Goal: Information Seeking & Learning: Learn about a topic

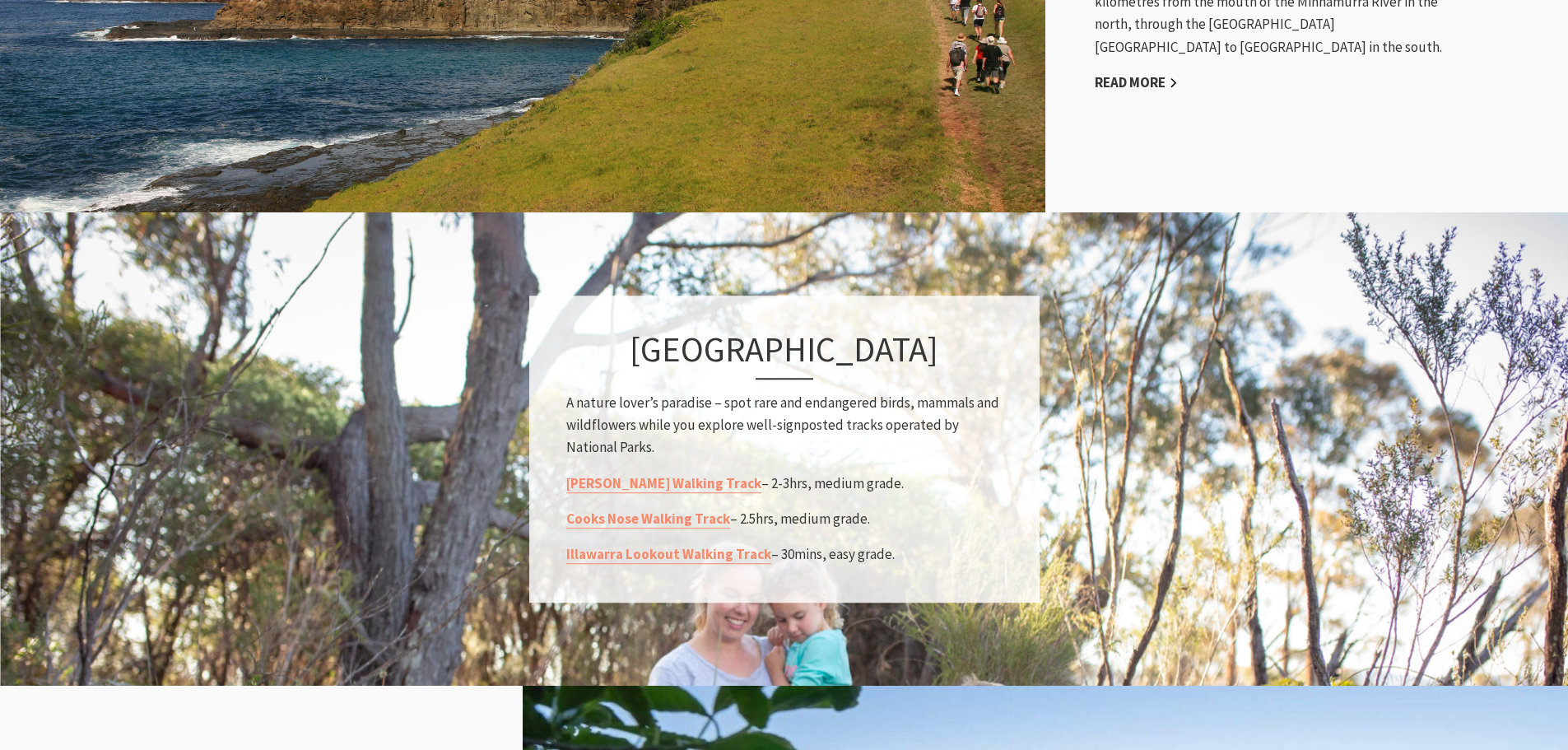
scroll to position [412, 0]
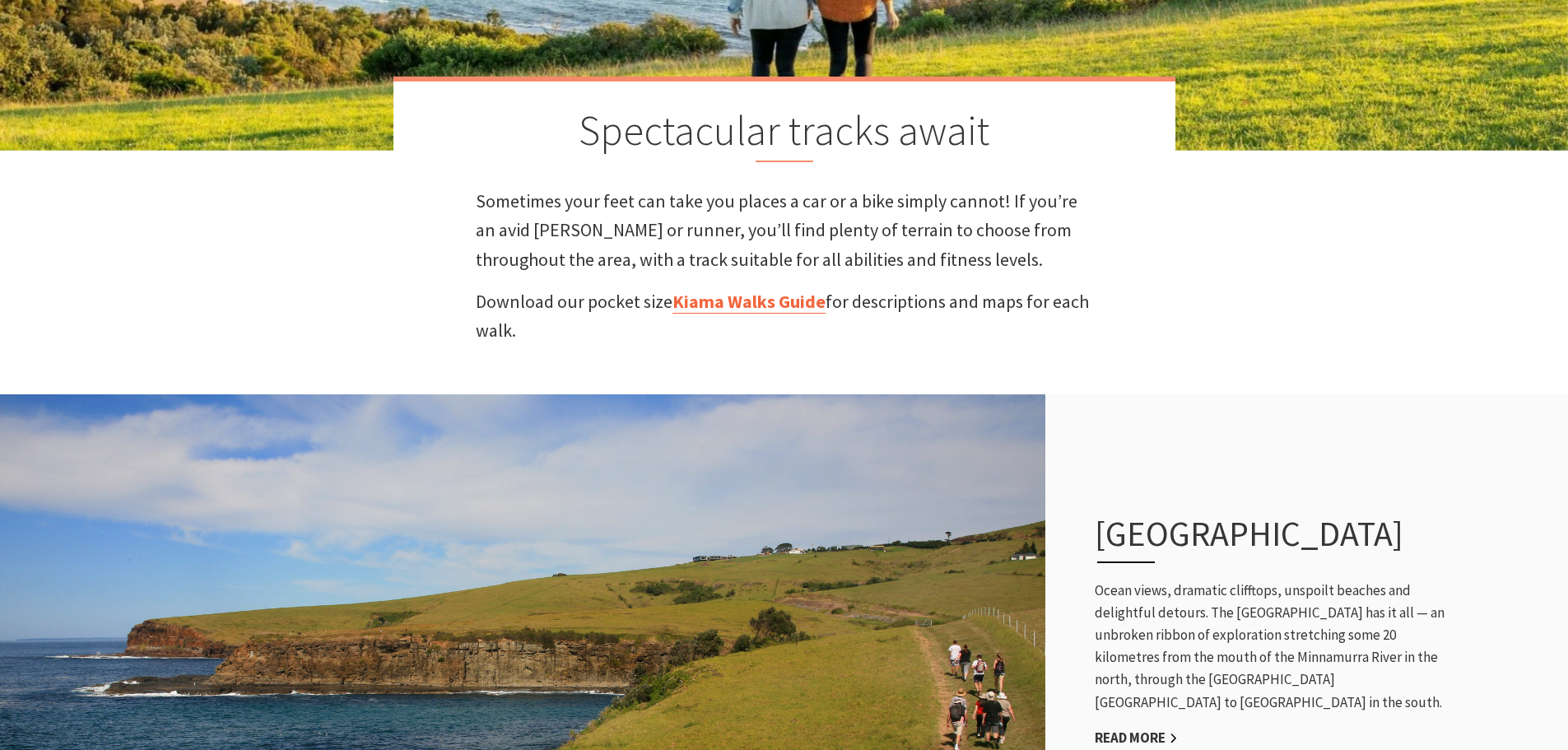
click at [773, 299] on link "Kiama Walks Guide" at bounding box center [749, 302] width 153 height 24
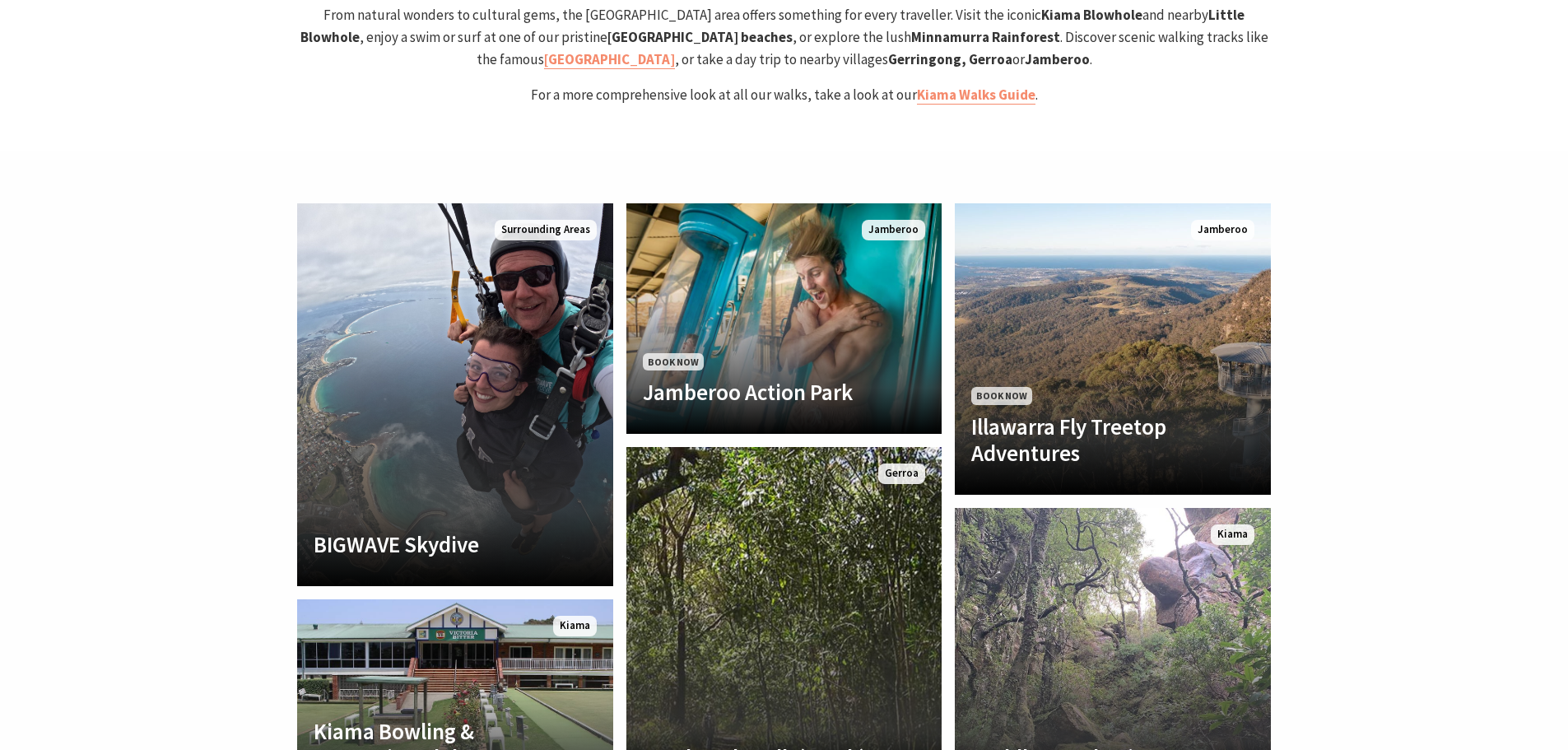
scroll to position [3622, 0]
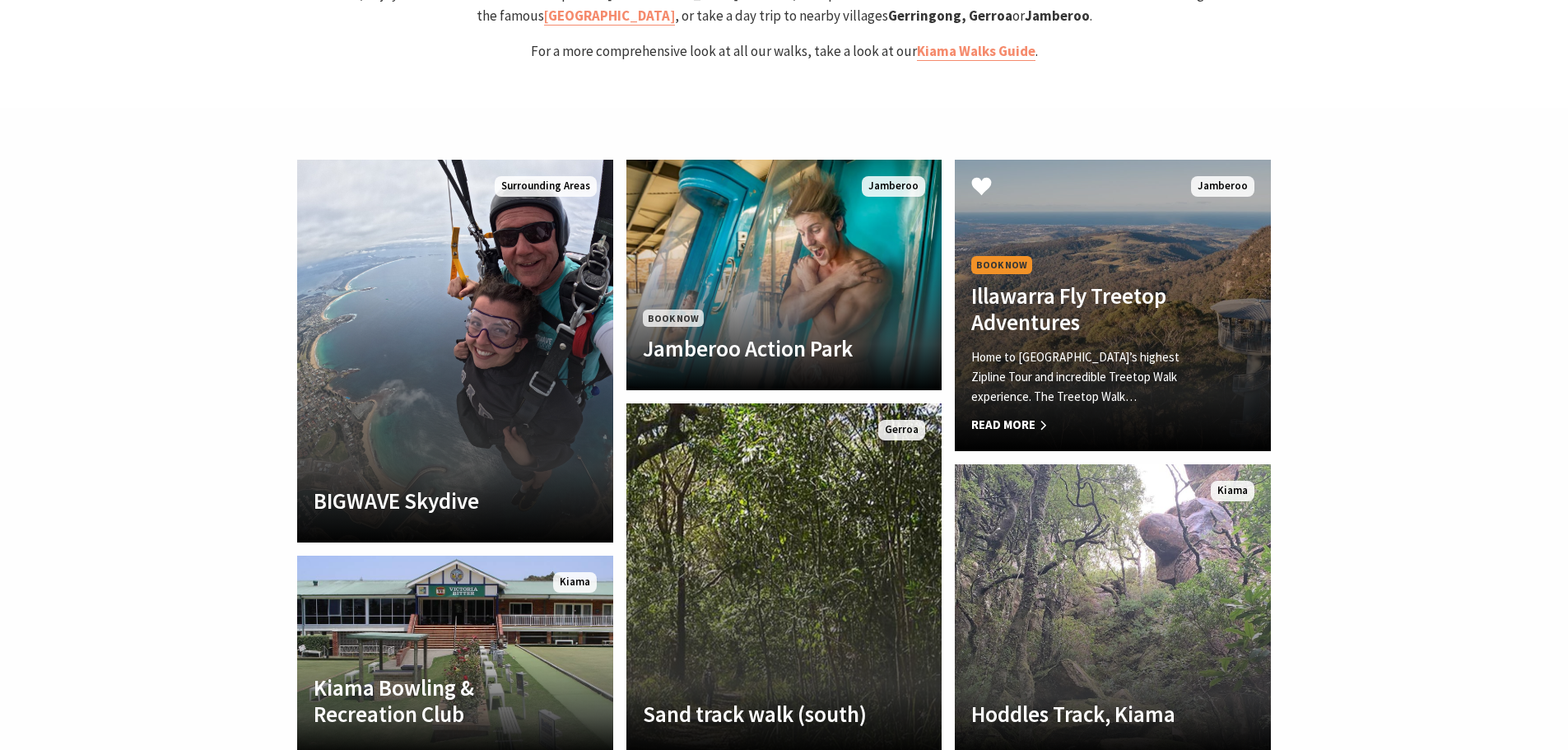
click at [1122, 282] on h4 "Illawarra Fly Treetop Adventures" at bounding box center [1089, 309] width 235 height 53
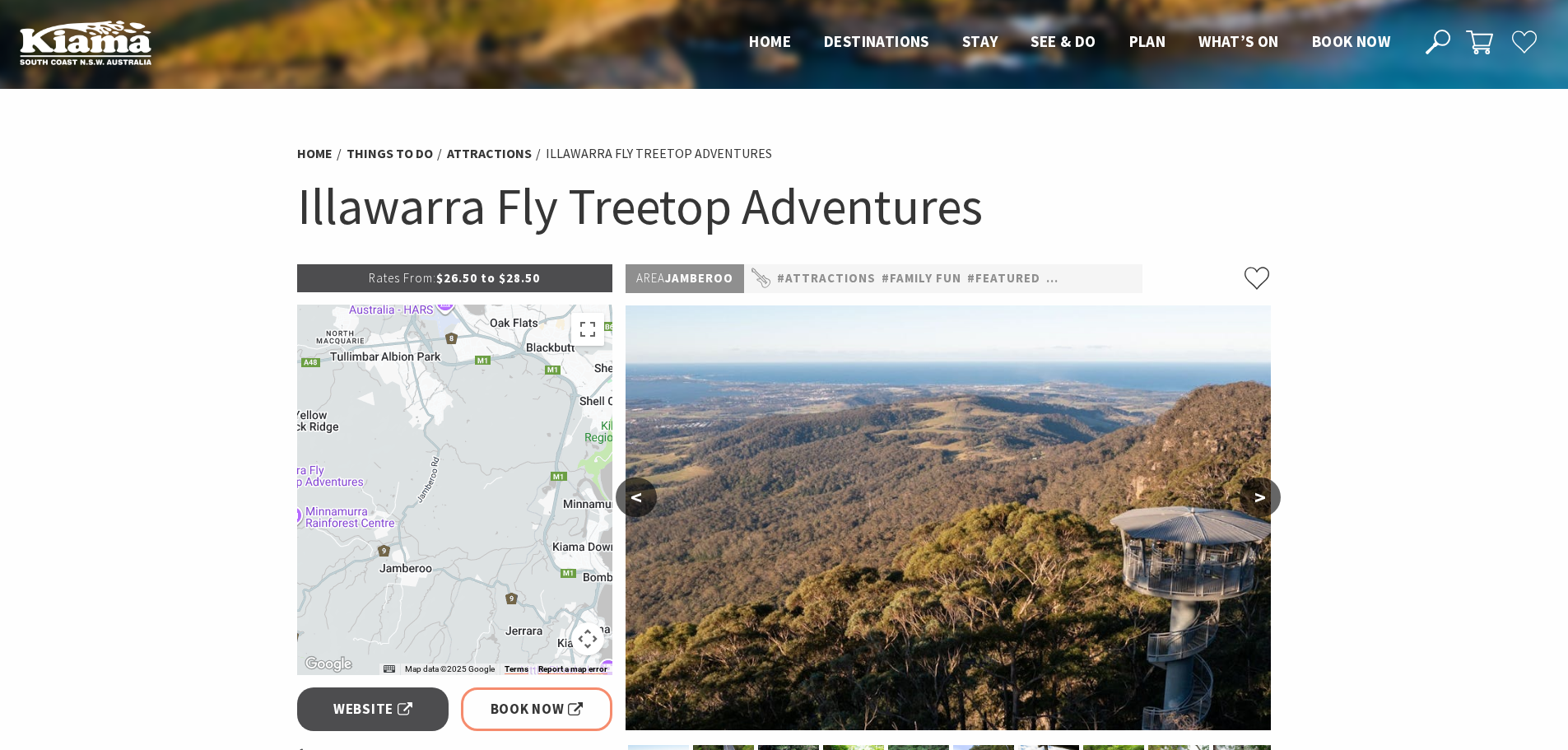
drag, startPoint x: 544, startPoint y: 564, endPoint x: 320, endPoint y: 566, distance: 224.0
click at [320, 566] on div at bounding box center [454, 490] width 316 height 370
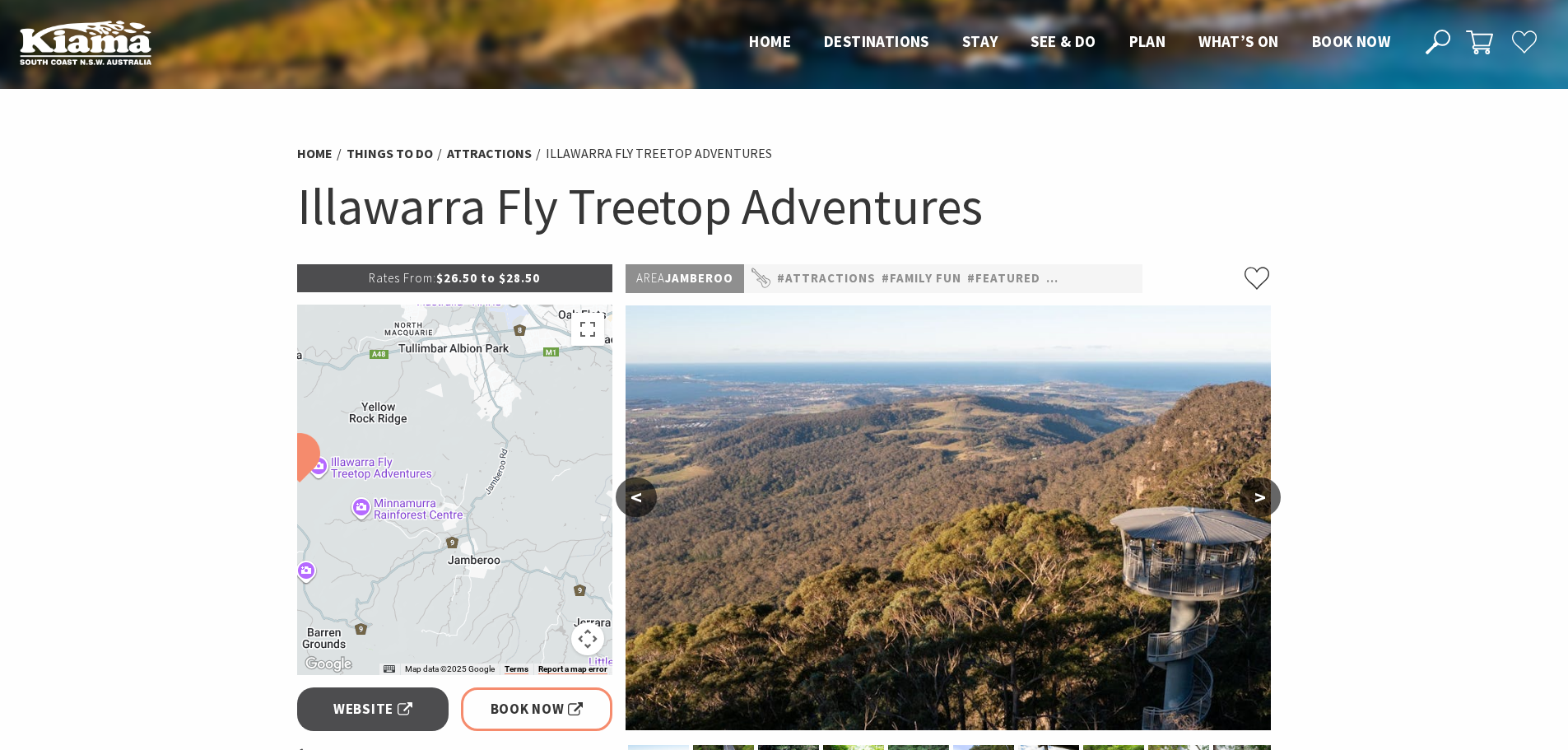
drag, startPoint x: 502, startPoint y: 568, endPoint x: 581, endPoint y: 556, distance: 79.9
click at [582, 556] on div at bounding box center [454, 490] width 316 height 370
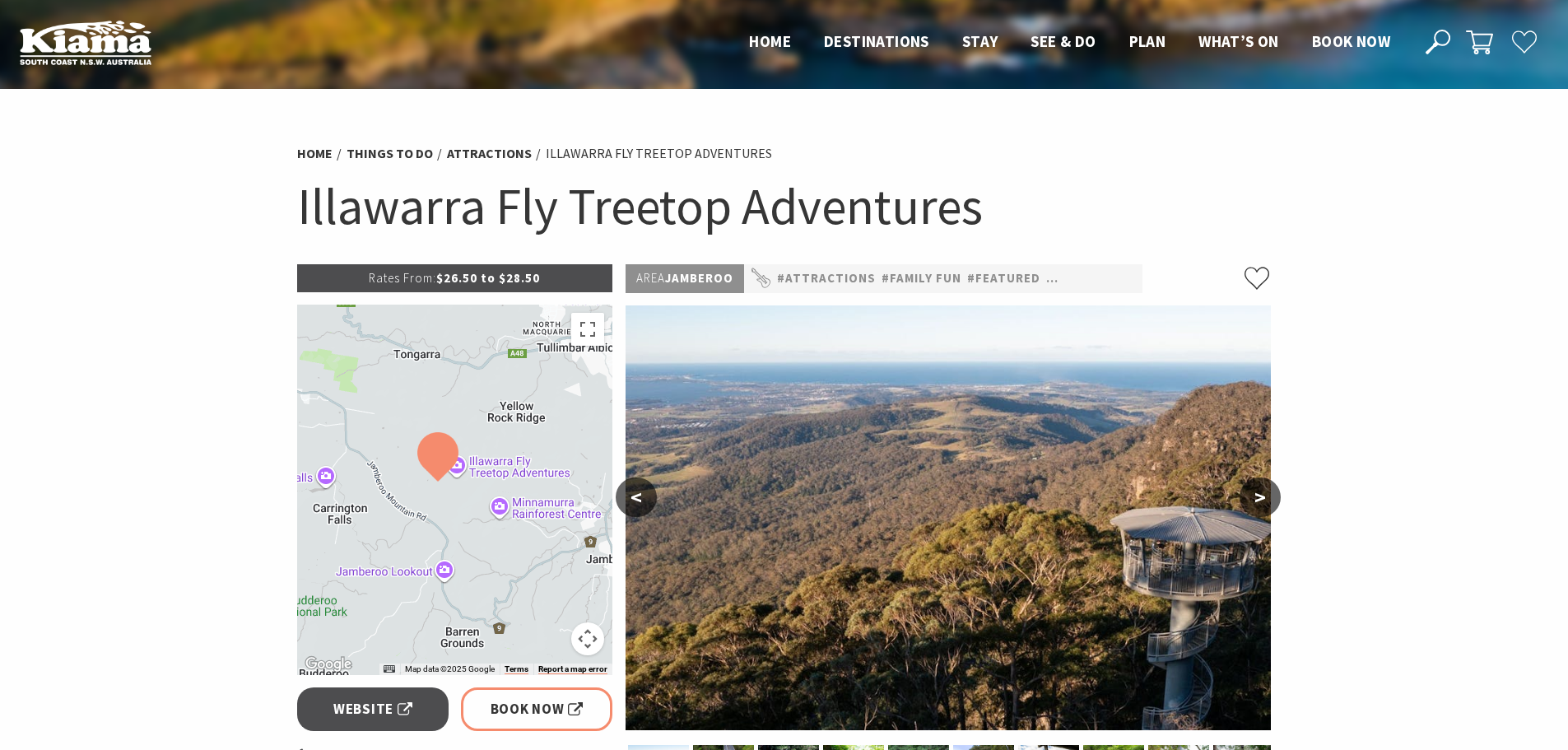
drag, startPoint x: 413, startPoint y: 576, endPoint x: 534, endPoint y: 581, distance: 121.1
click at [534, 581] on div at bounding box center [454, 490] width 316 height 370
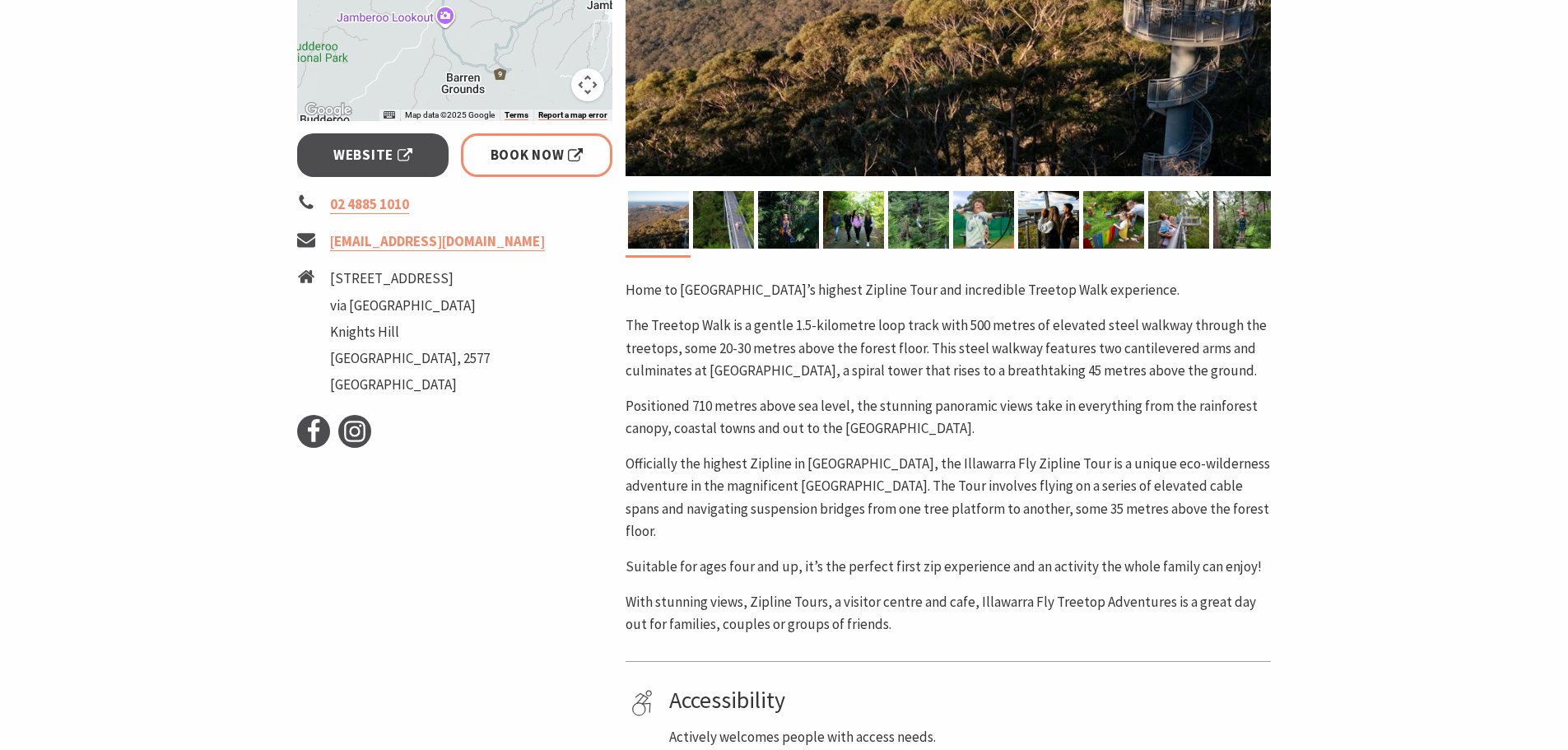
scroll to position [576, 0]
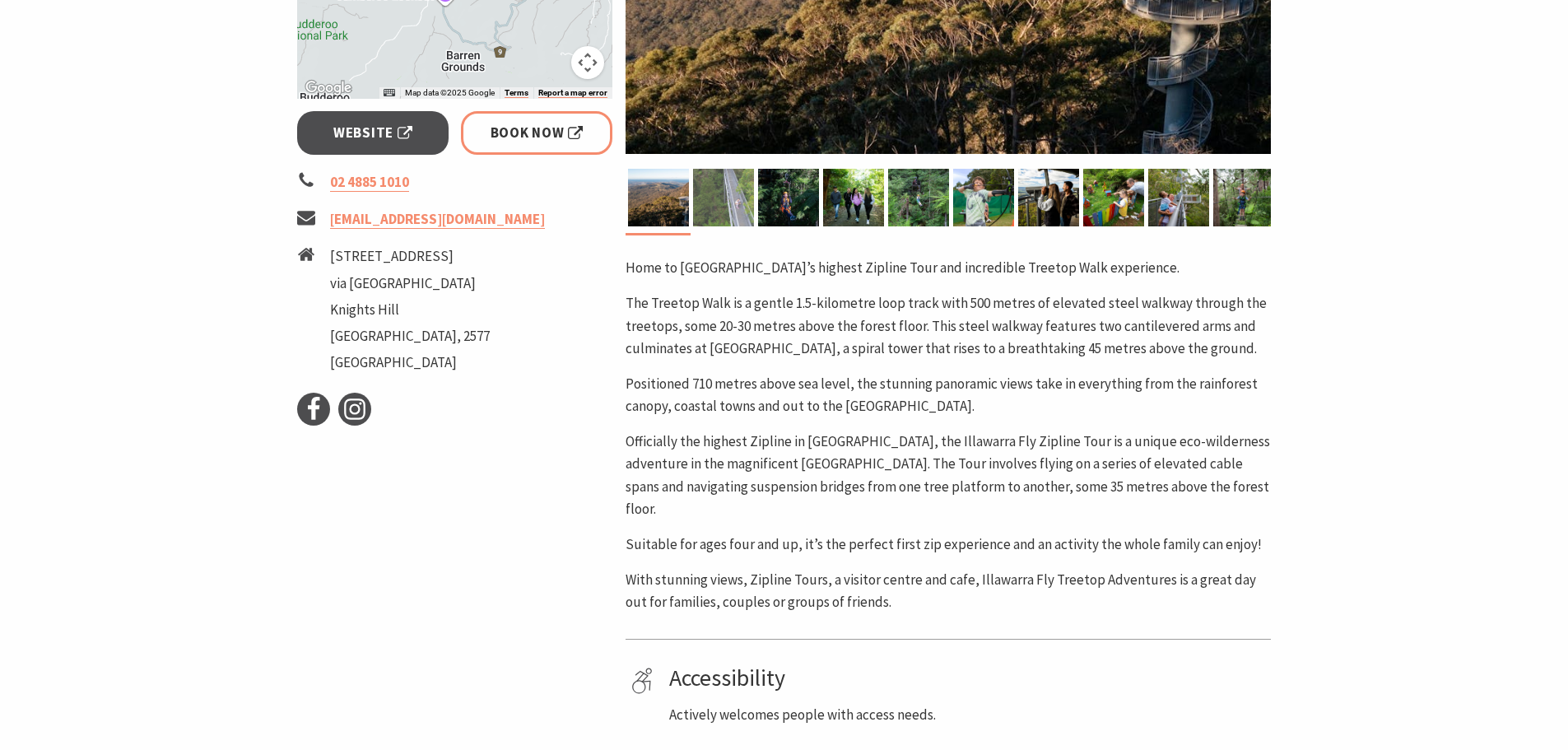
click at [716, 192] on img at bounding box center [724, 198] width 61 height 57
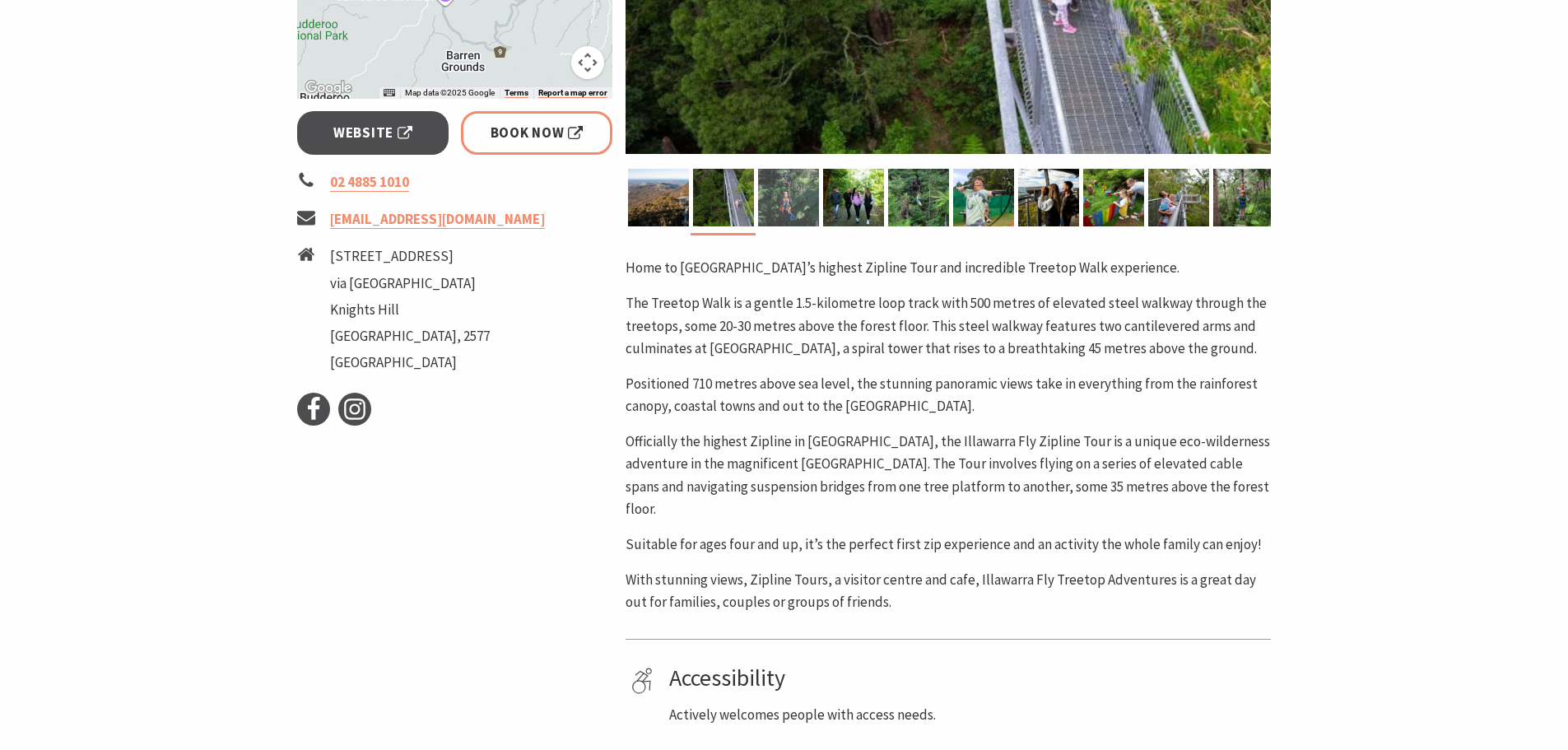
click at [793, 202] on img at bounding box center [788, 198] width 61 height 57
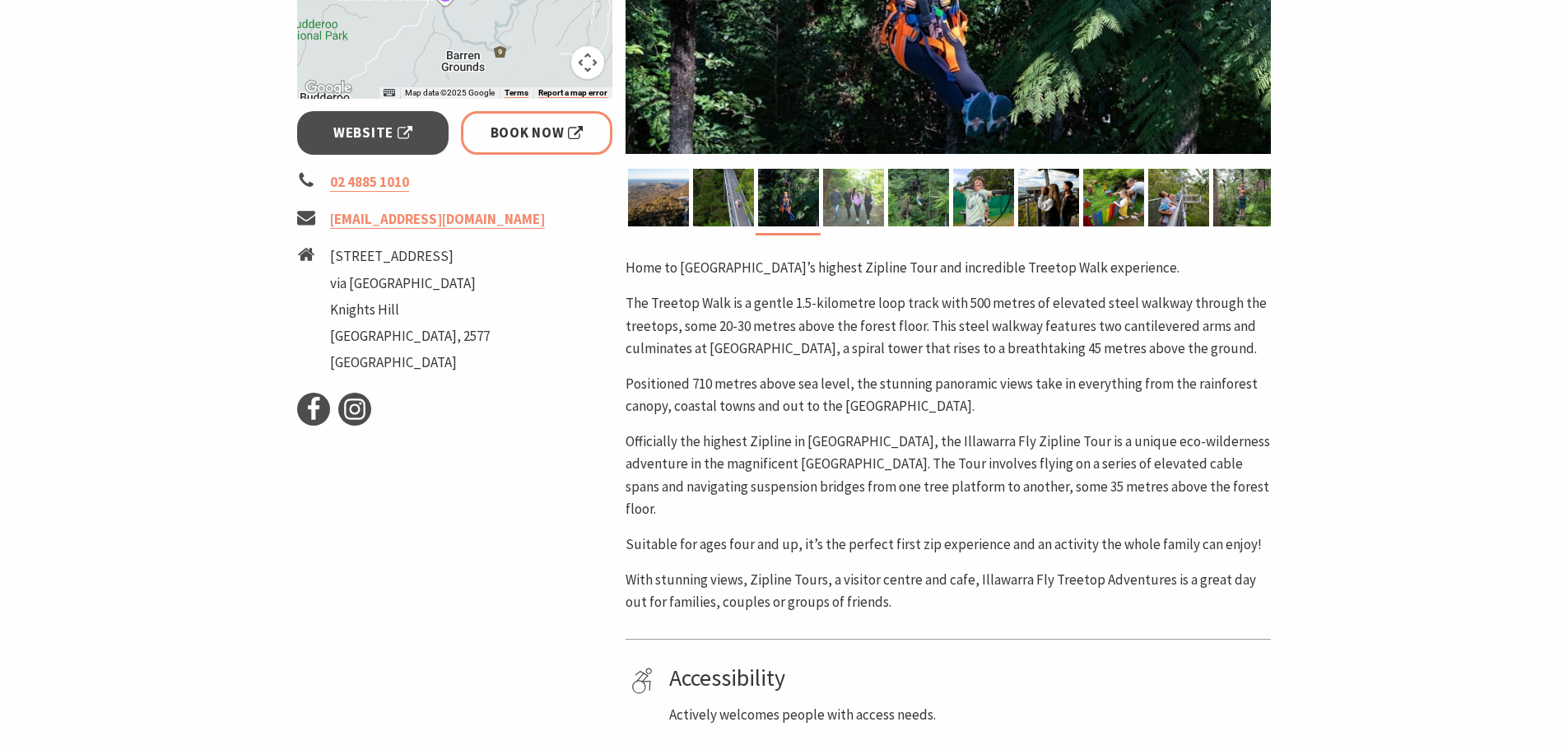
click at [862, 199] on img at bounding box center [854, 198] width 61 height 57
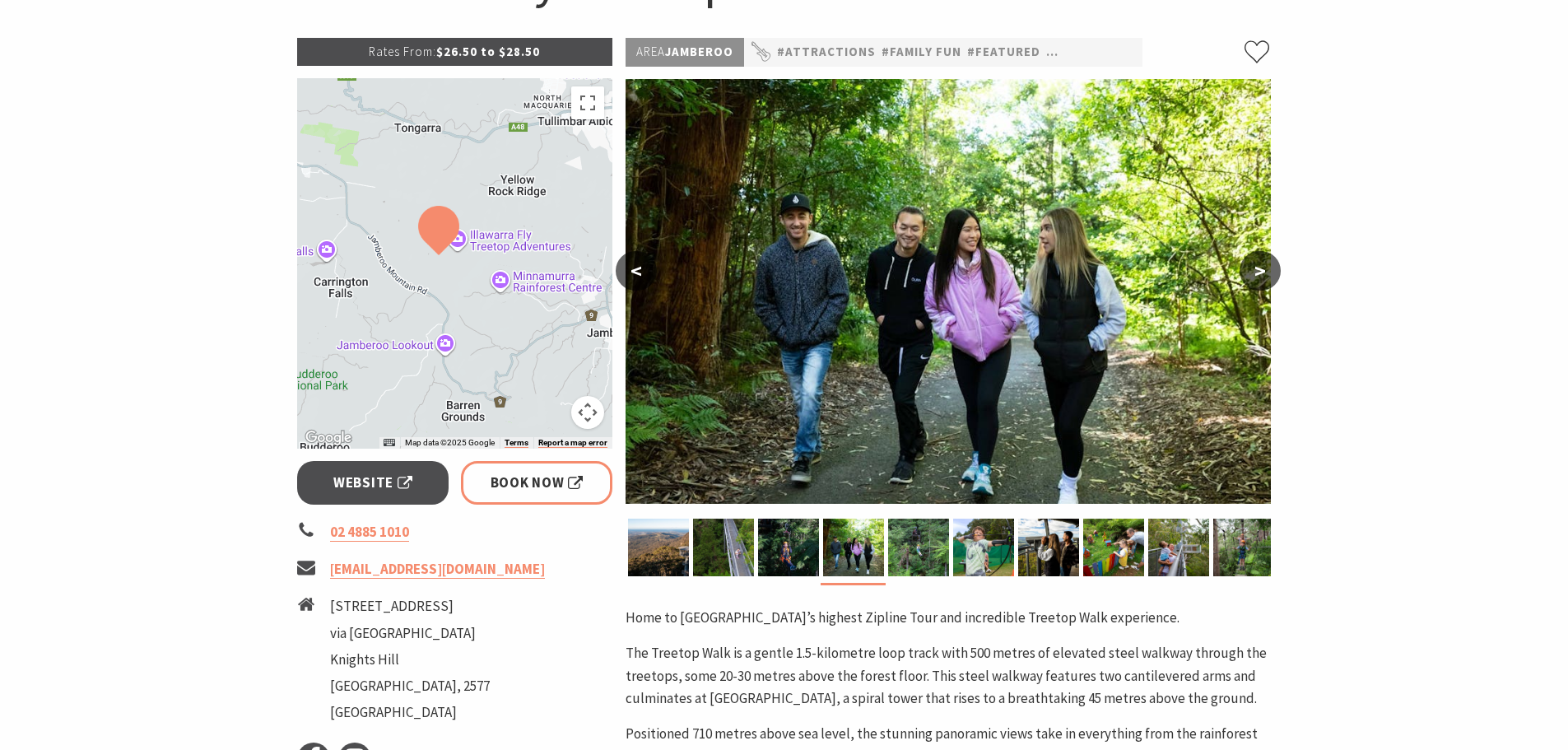
scroll to position [164, 0]
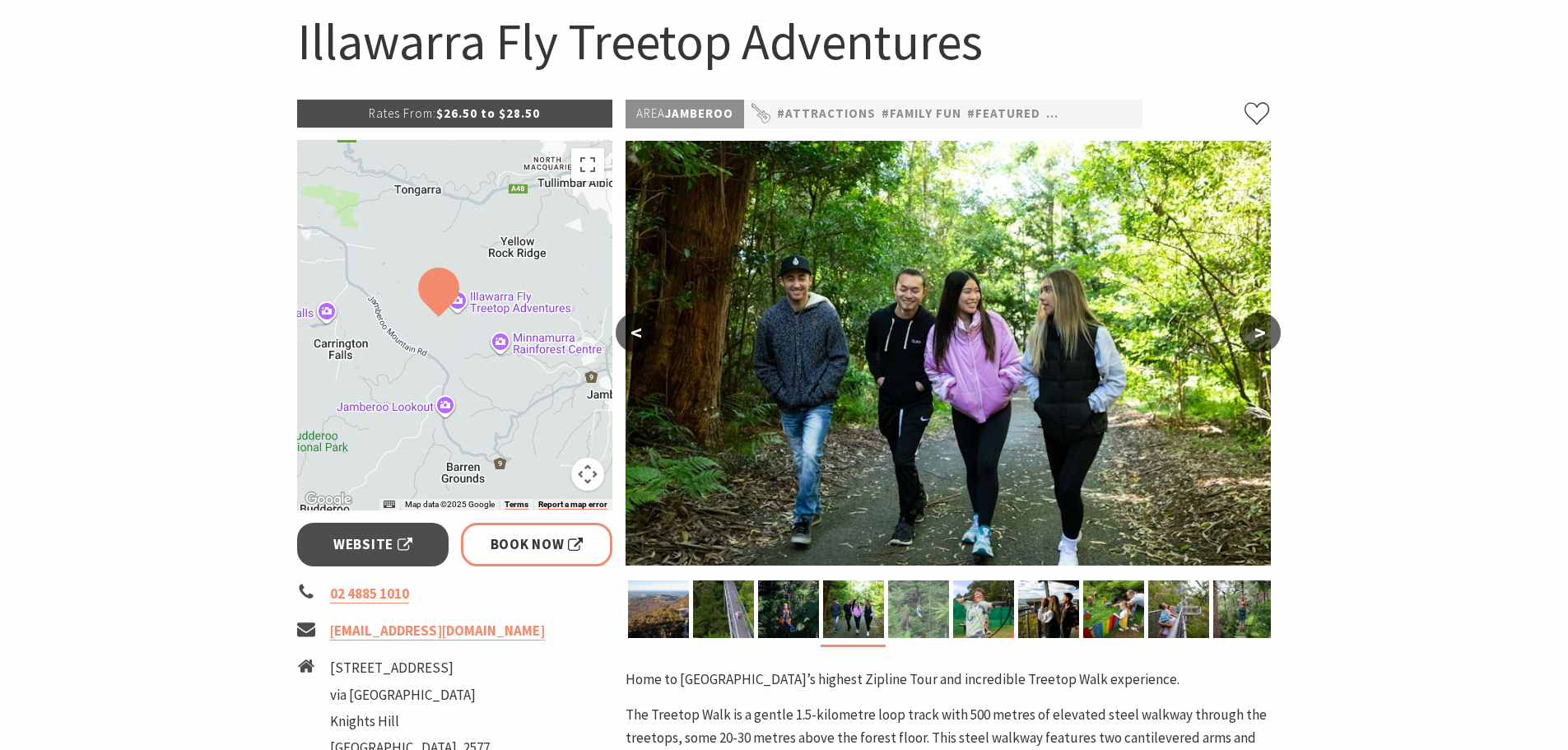
click at [938, 618] on img at bounding box center [919, 609] width 61 height 57
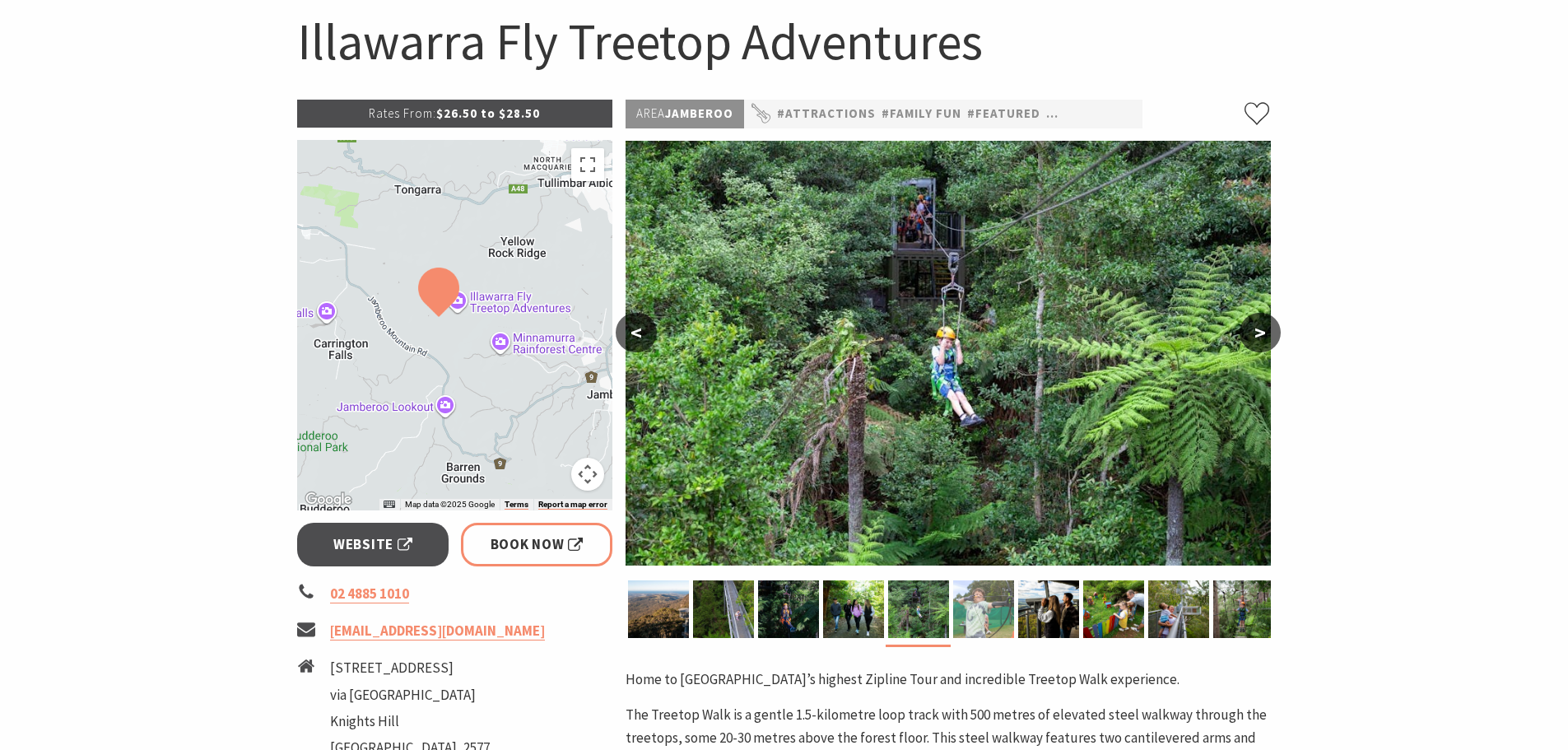
click at [996, 609] on img at bounding box center [983, 609] width 61 height 57
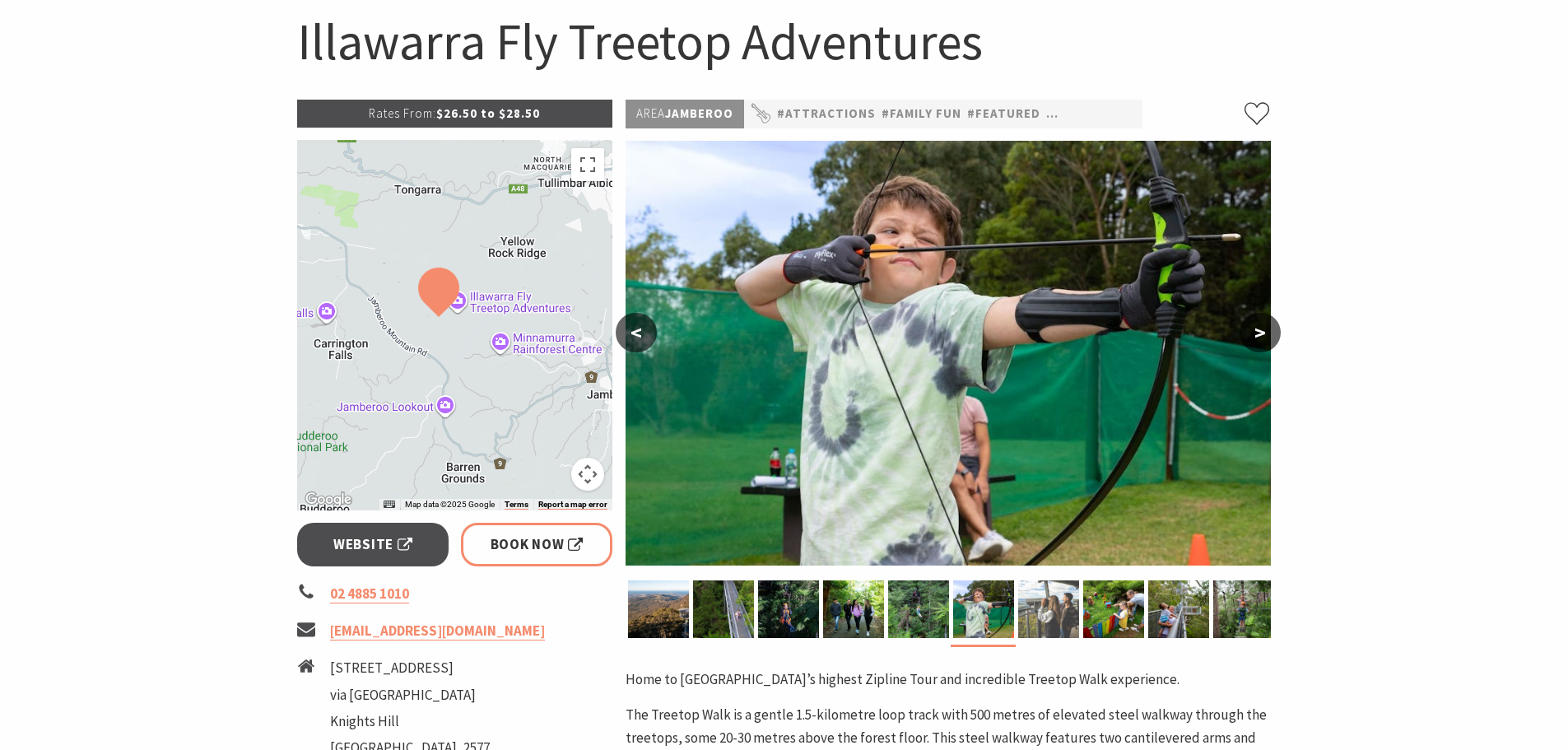
click at [1041, 616] on img at bounding box center [1049, 609] width 61 height 57
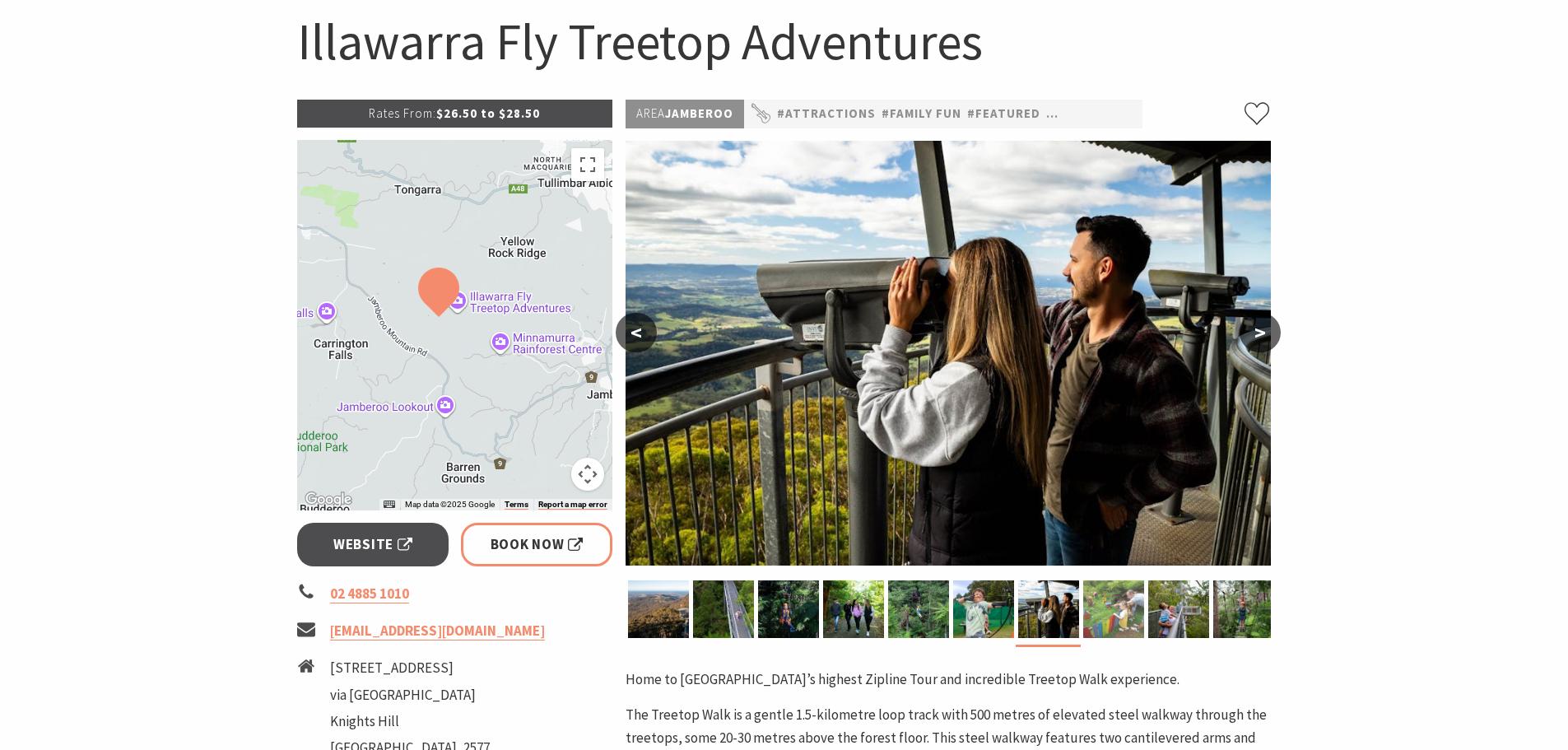
click at [1105, 614] on img at bounding box center [1114, 609] width 61 height 57
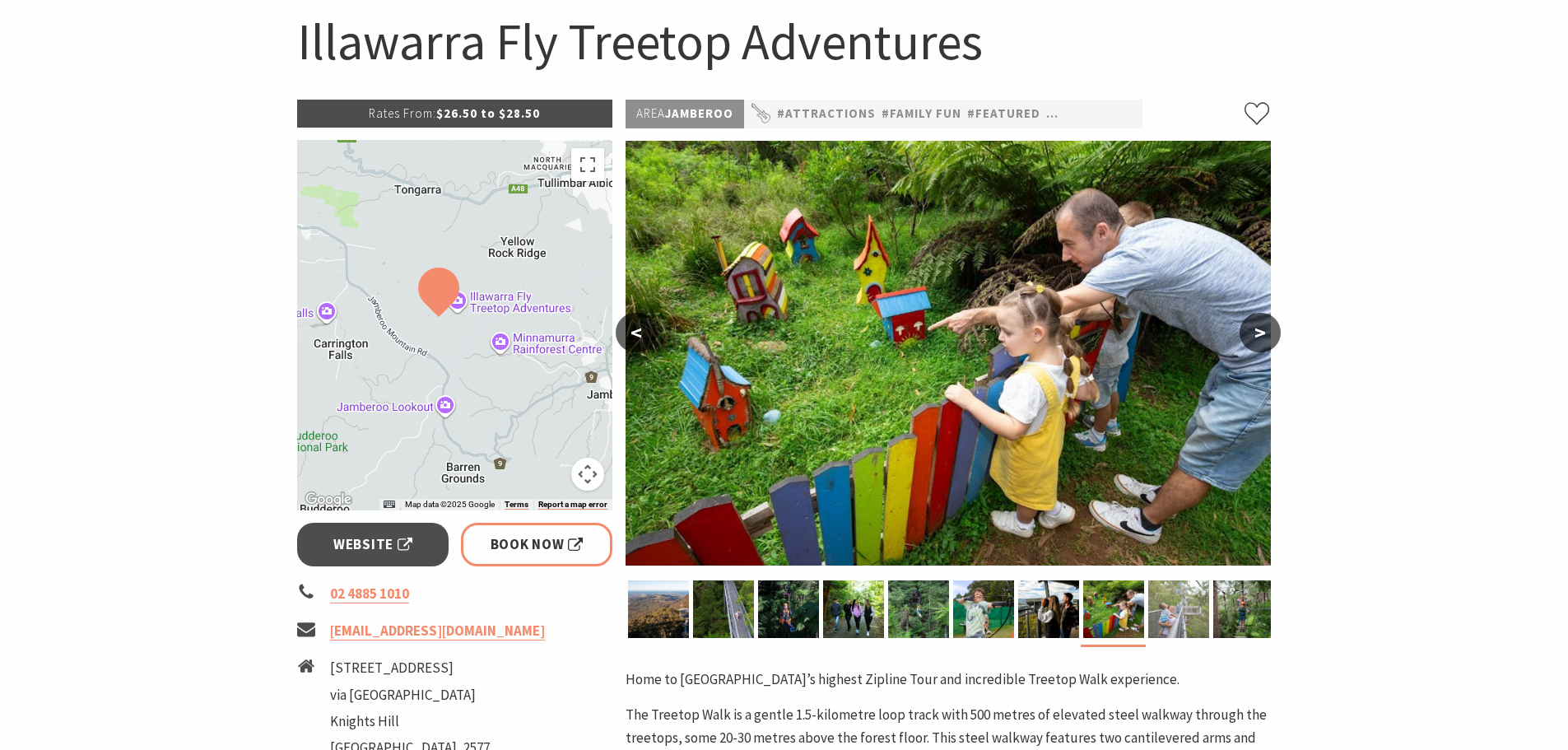
click at [1188, 611] on img at bounding box center [1179, 609] width 61 height 57
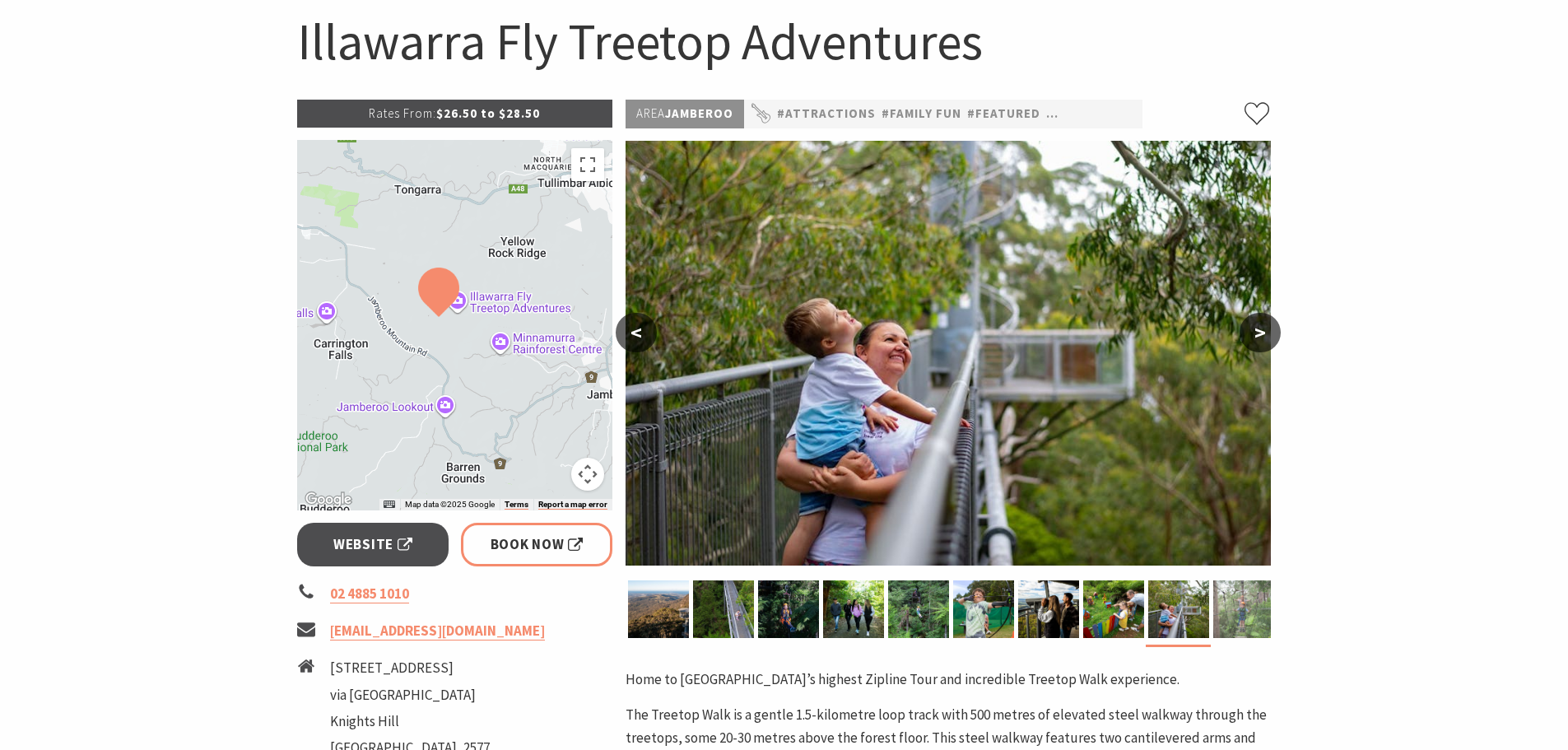
click at [1250, 605] on img at bounding box center [1244, 609] width 61 height 57
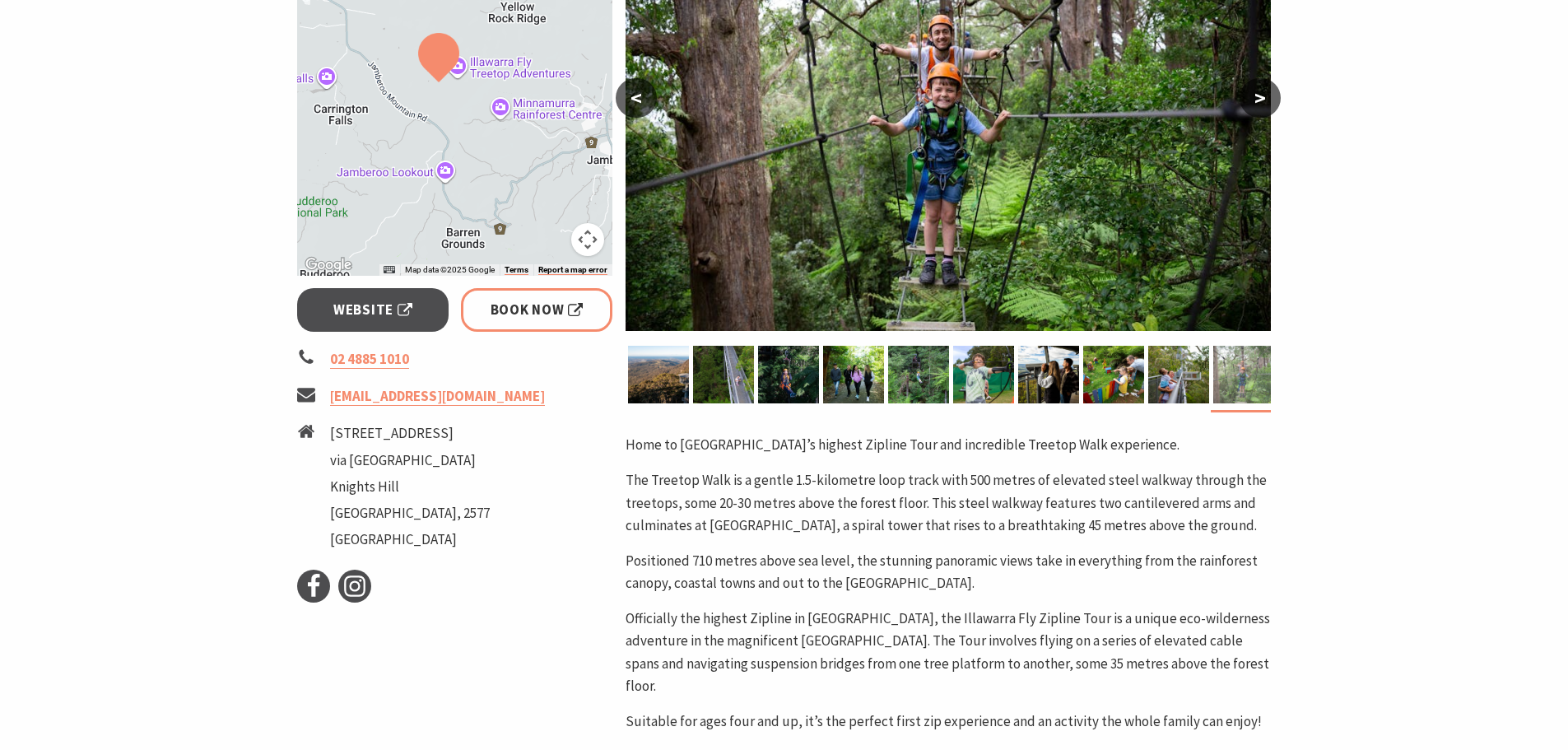
scroll to position [412, 0]
